Goal: Use online tool/utility: Utilize a website feature to perform a specific function

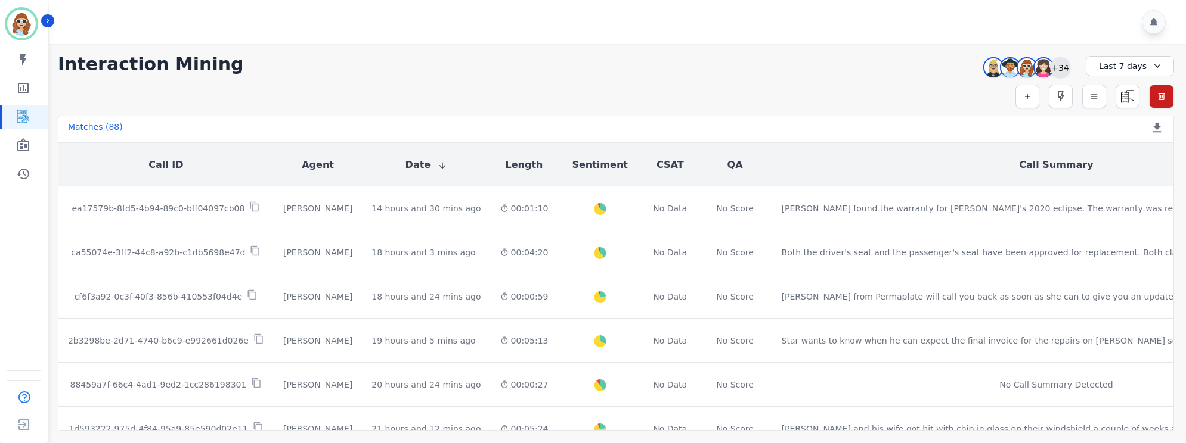
click at [1063, 64] on div "+34" at bounding box center [1060, 67] width 20 height 20
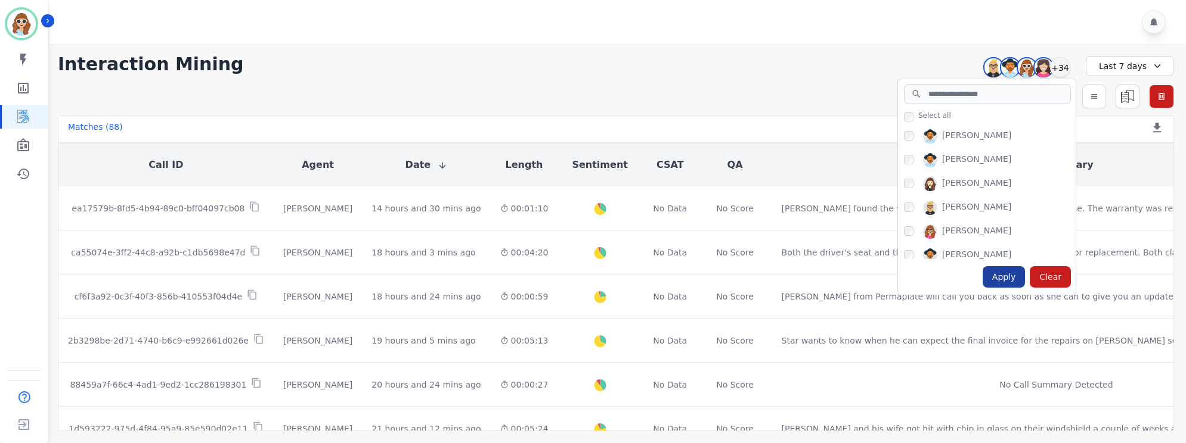
click at [1000, 281] on div "Apply" at bounding box center [1003, 276] width 43 height 21
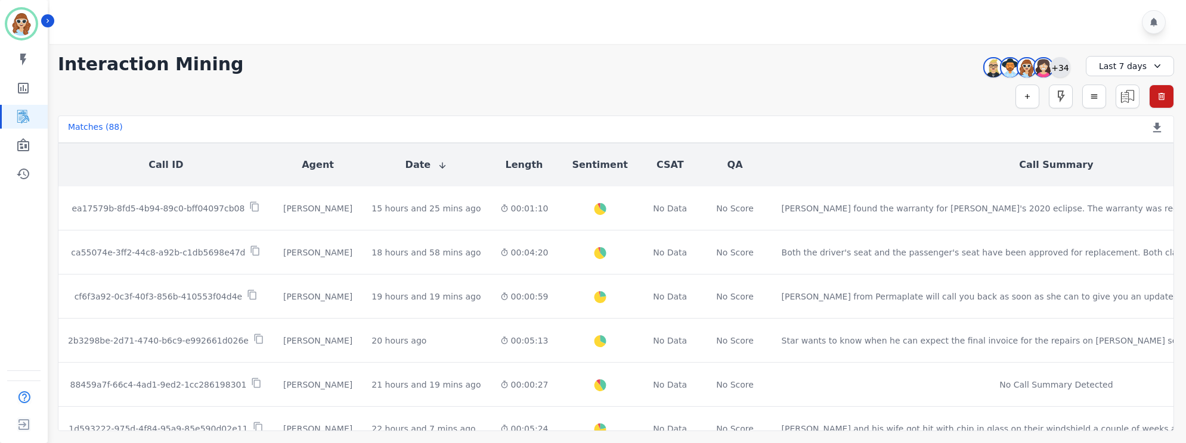
click at [1059, 64] on div "+34" at bounding box center [1060, 67] width 20 height 20
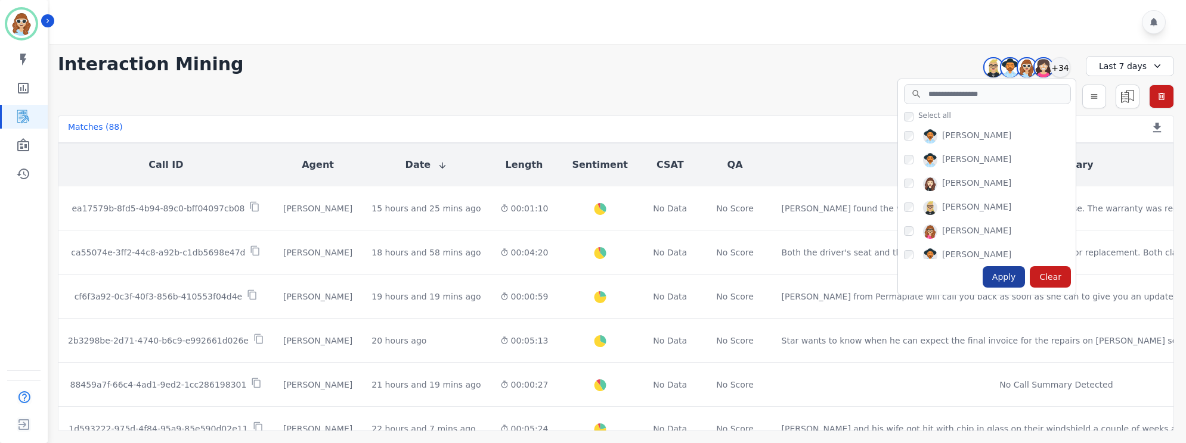
click at [996, 280] on div "Apply" at bounding box center [1003, 276] width 43 height 21
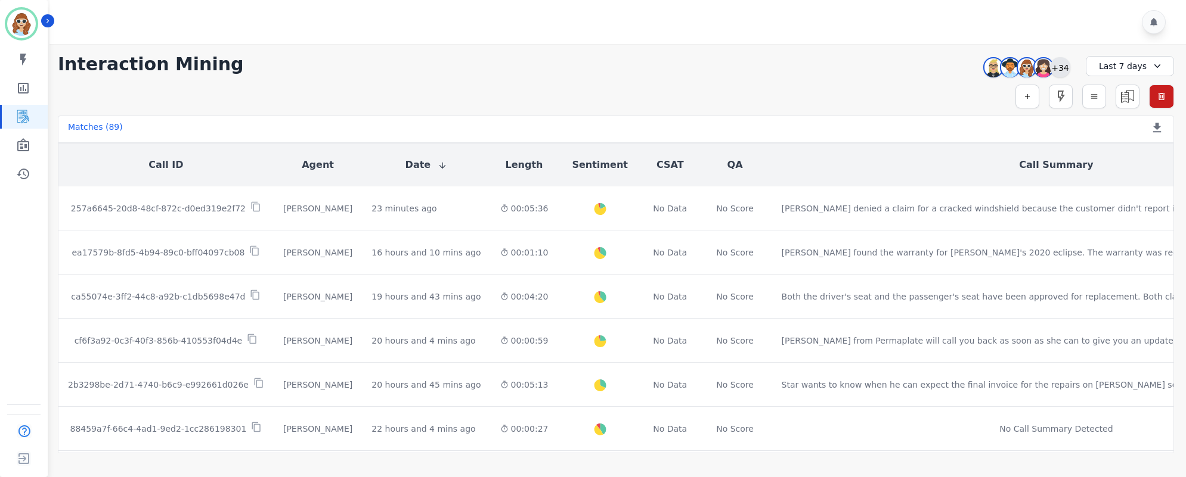
click at [1059, 63] on div "+34" at bounding box center [1060, 67] width 20 height 20
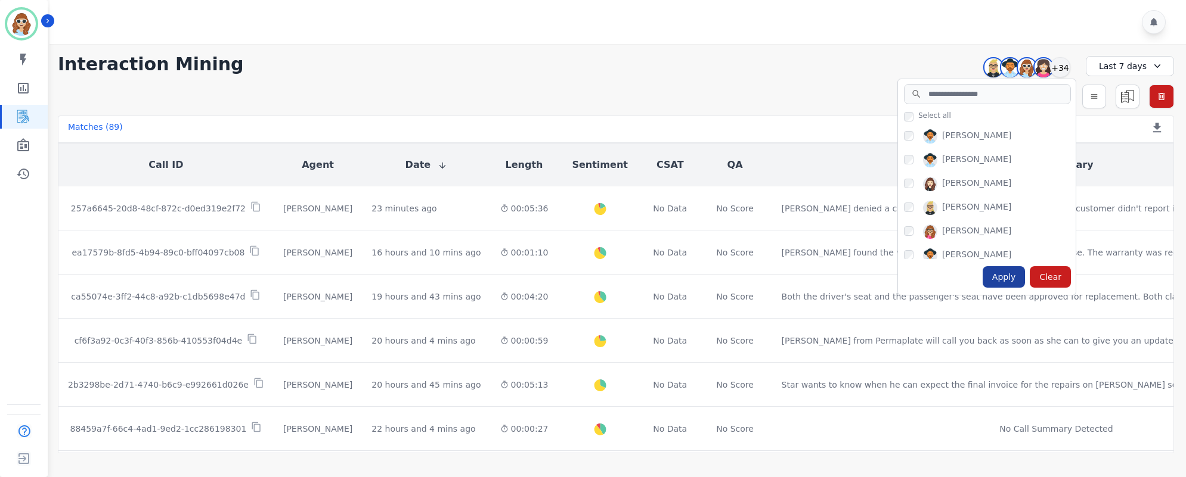
click at [1005, 284] on div "Apply" at bounding box center [1003, 276] width 43 height 21
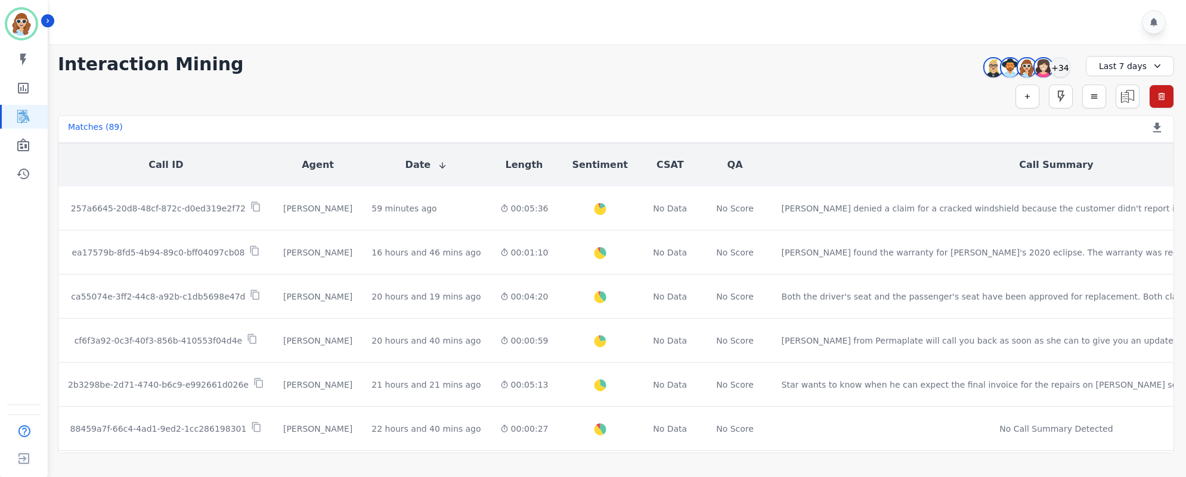
click at [916, 67] on div "**********" at bounding box center [616, 64] width 1116 height 21
click at [1054, 70] on div "+34" at bounding box center [1060, 67] width 20 height 20
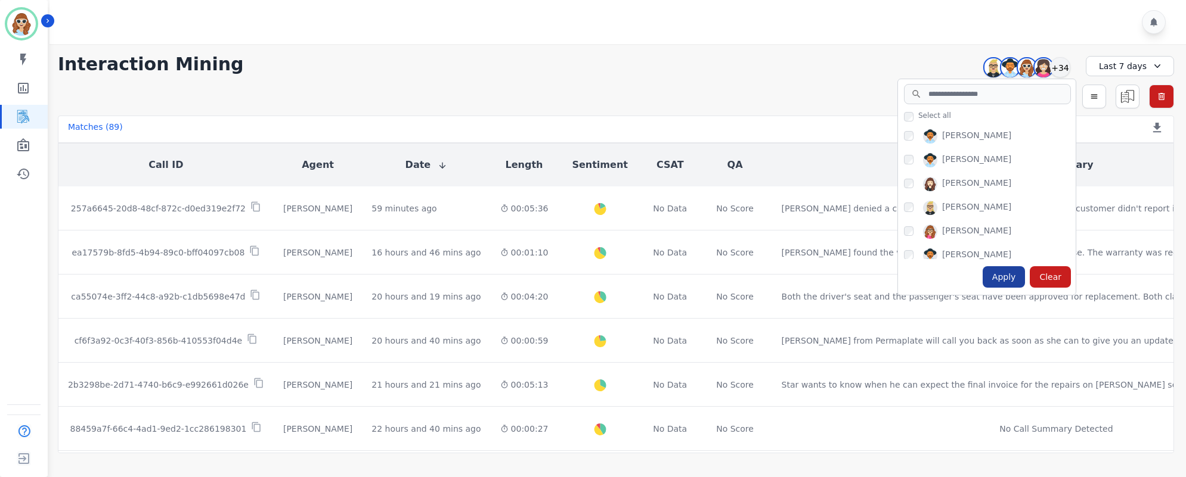
click at [1009, 276] on div "Apply" at bounding box center [1003, 276] width 43 height 21
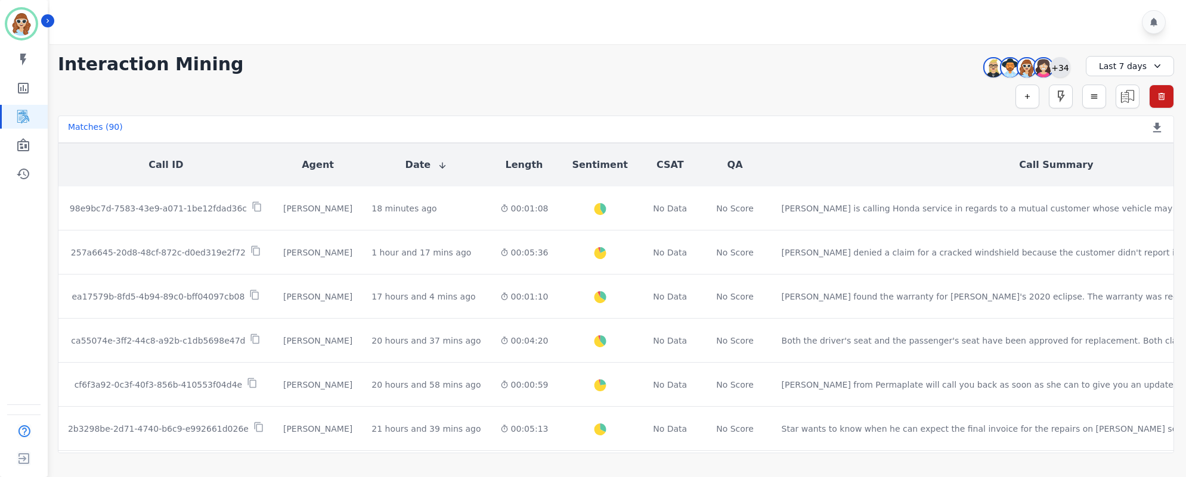
drag, startPoint x: 1062, startPoint y: 64, endPoint x: 1064, endPoint y: 77, distance: 12.6
click at [1062, 64] on div "+34" at bounding box center [1060, 67] width 20 height 20
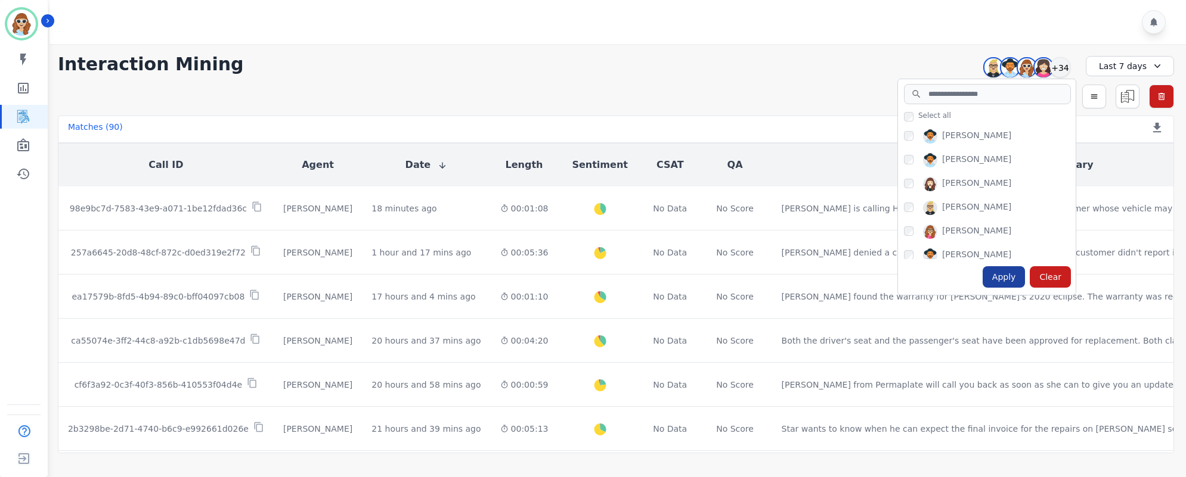
click at [997, 275] on div "Apply" at bounding box center [1003, 276] width 43 height 21
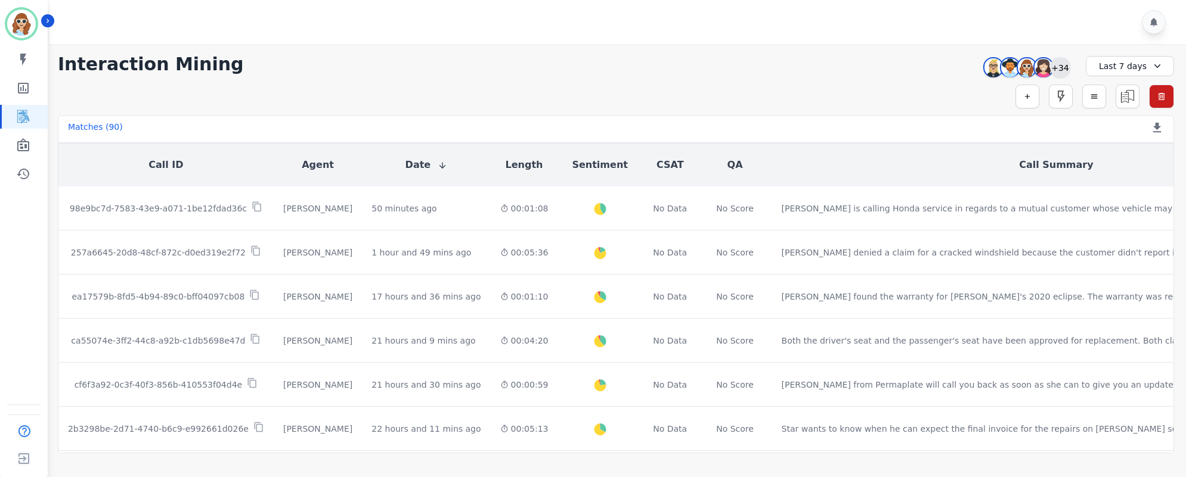
click at [1055, 66] on div "+34" at bounding box center [1060, 67] width 20 height 20
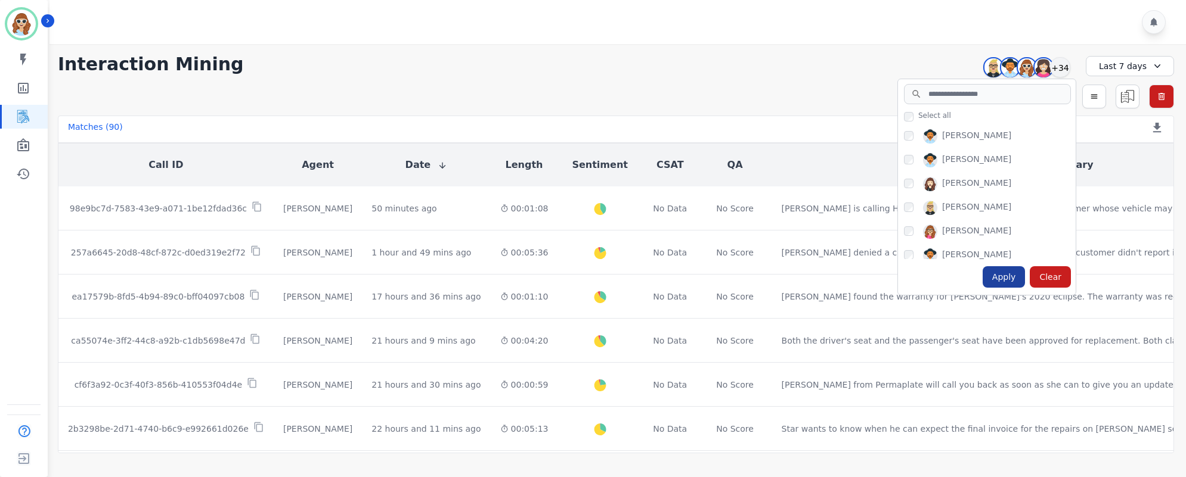
click at [1000, 274] on div "Apply" at bounding box center [1003, 276] width 43 height 21
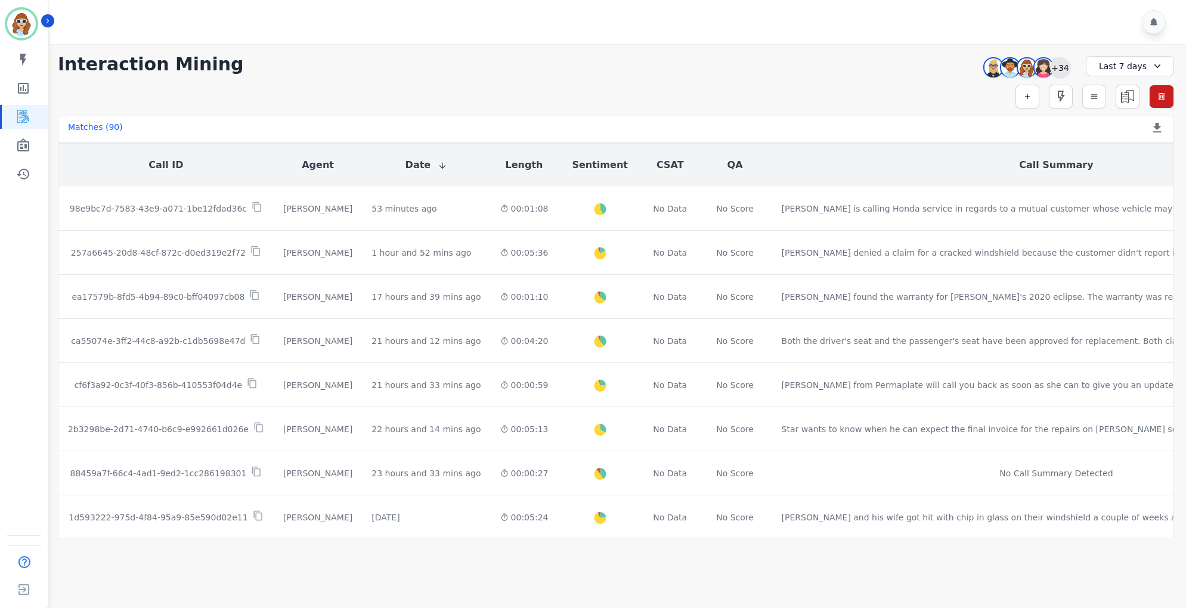
click at [1052, 72] on div "+34" at bounding box center [1060, 67] width 20 height 20
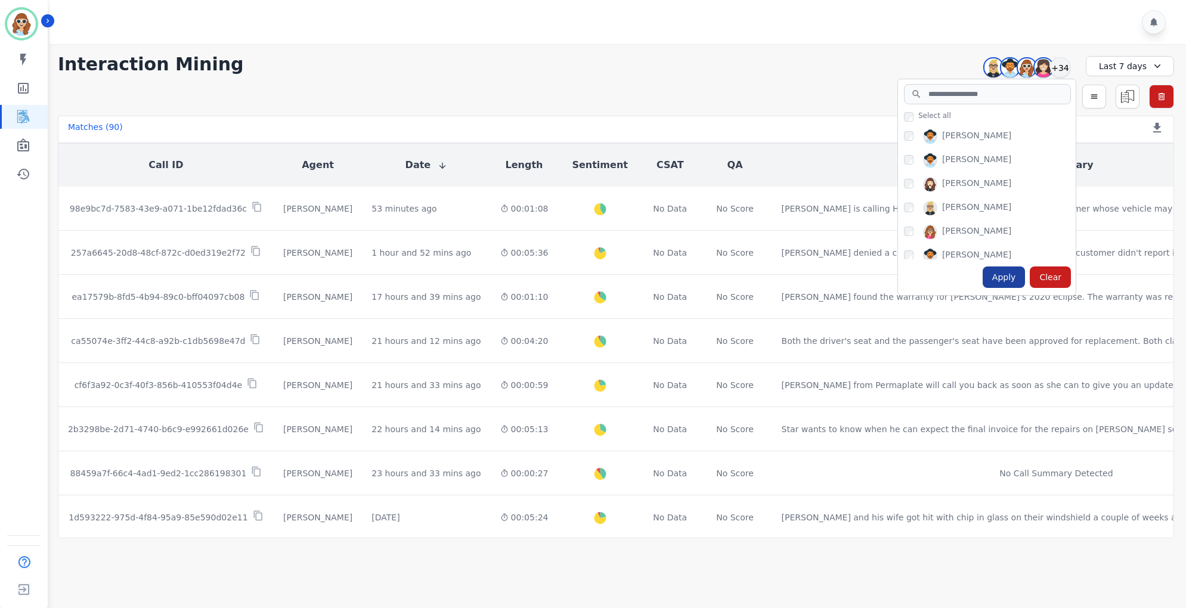
click at [1009, 281] on div "Apply" at bounding box center [1003, 276] width 43 height 21
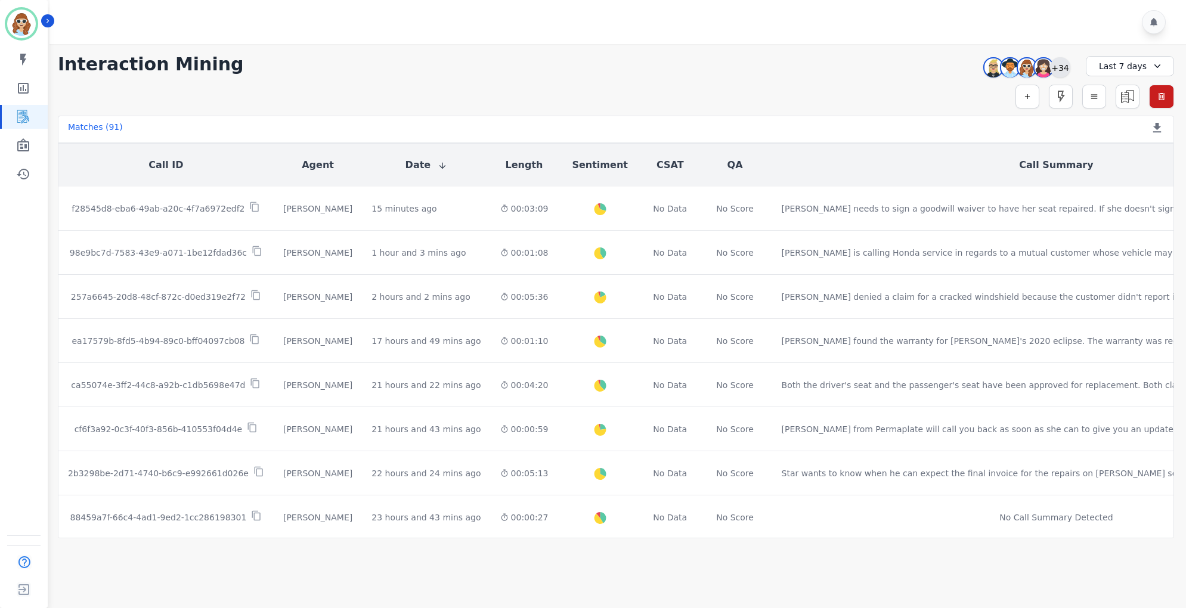
click at [1065, 67] on div "+34" at bounding box center [1060, 67] width 20 height 20
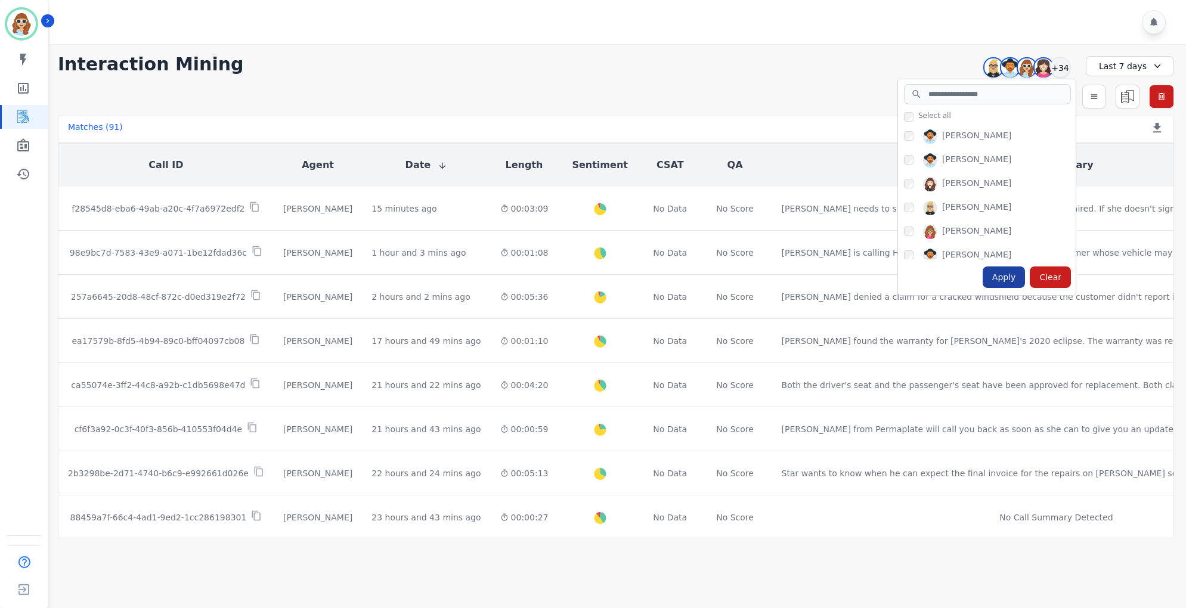
click at [1019, 274] on div "Apply" at bounding box center [1003, 276] width 43 height 21
